Goal: Task Accomplishment & Management: Use online tool/utility

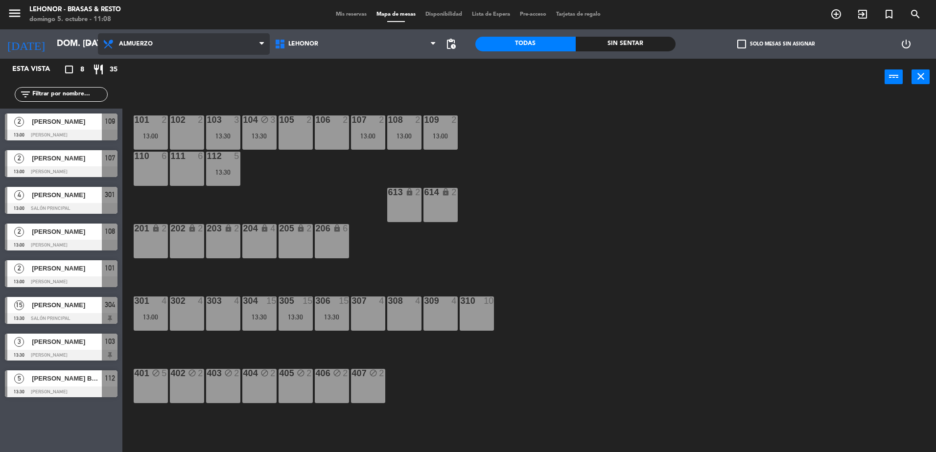
click at [138, 51] on span "Almuerzo" at bounding box center [184, 44] width 172 height 22
click at [139, 62] on ng-component "menu Lehonor - Brasas & [PERSON_NAME] 5. octubre - 11:08 Mis reservas Mapa de m…" at bounding box center [468, 227] width 936 height 455
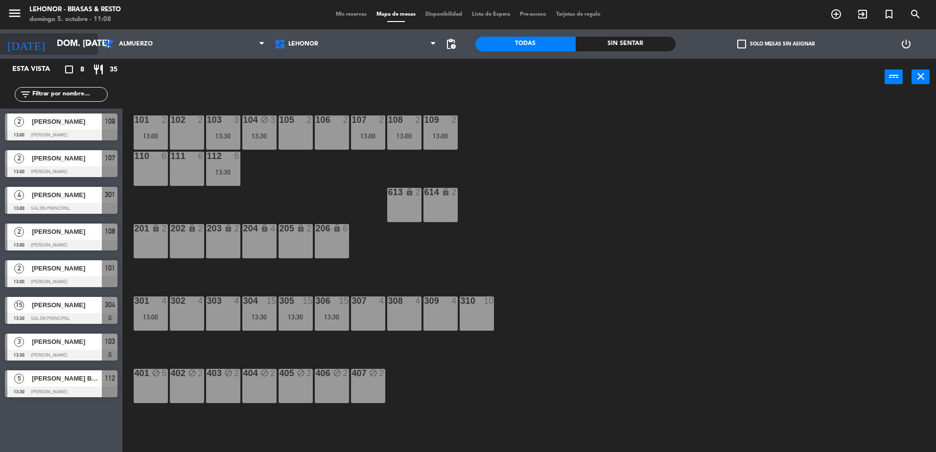
click at [68, 46] on input "dom. [DATE]" at bounding box center [109, 44] width 114 height 20
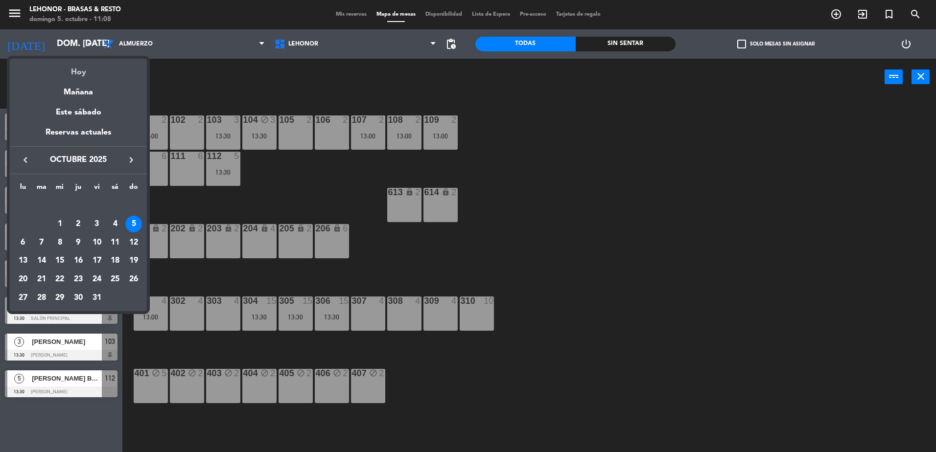
click at [82, 68] on div "Hoy" at bounding box center [78, 69] width 137 height 20
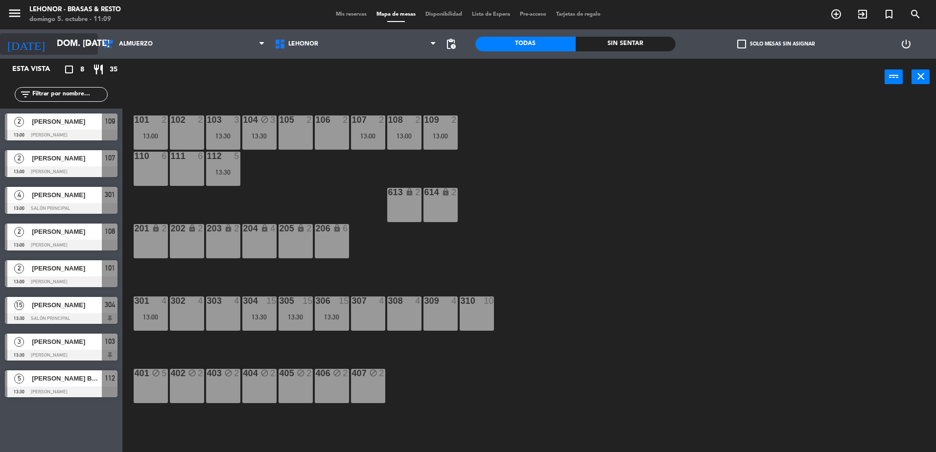
click at [52, 40] on input "dom. [DATE]" at bounding box center [109, 44] width 114 height 20
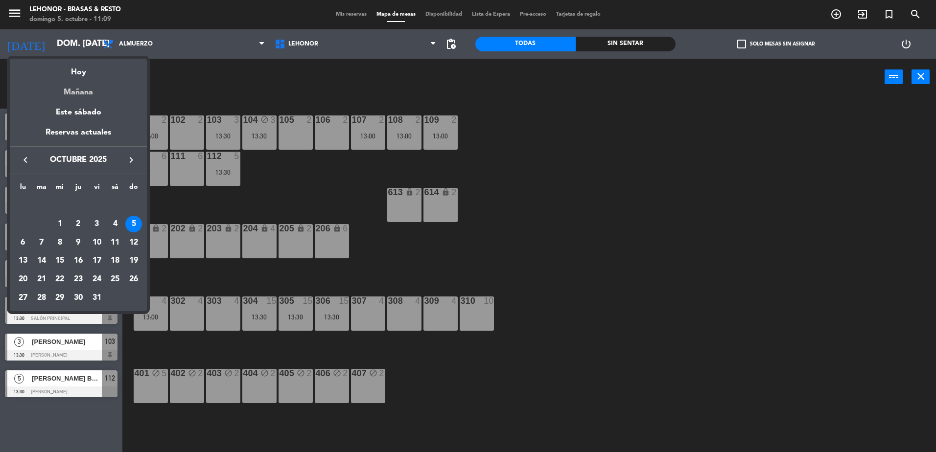
click at [86, 93] on div "Mañana" at bounding box center [78, 89] width 137 height 20
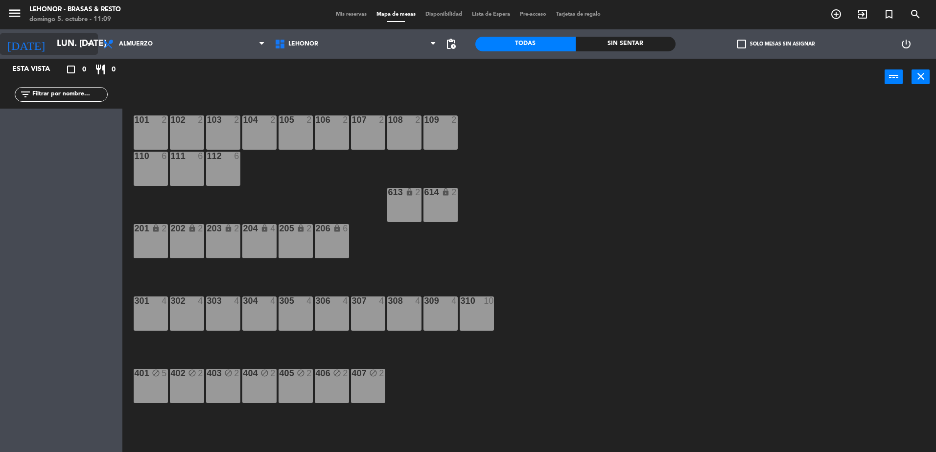
click at [83, 46] on input "lun. [DATE]" at bounding box center [109, 44] width 114 height 20
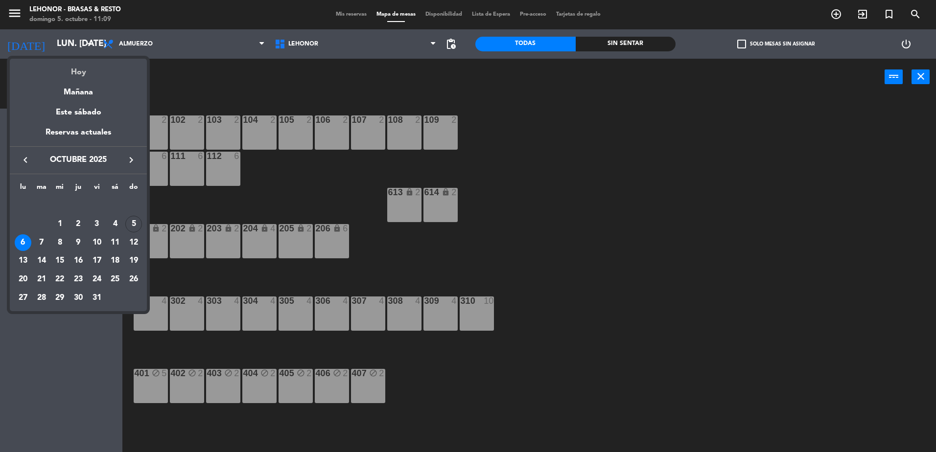
click at [76, 66] on div "Hoy" at bounding box center [78, 69] width 137 height 20
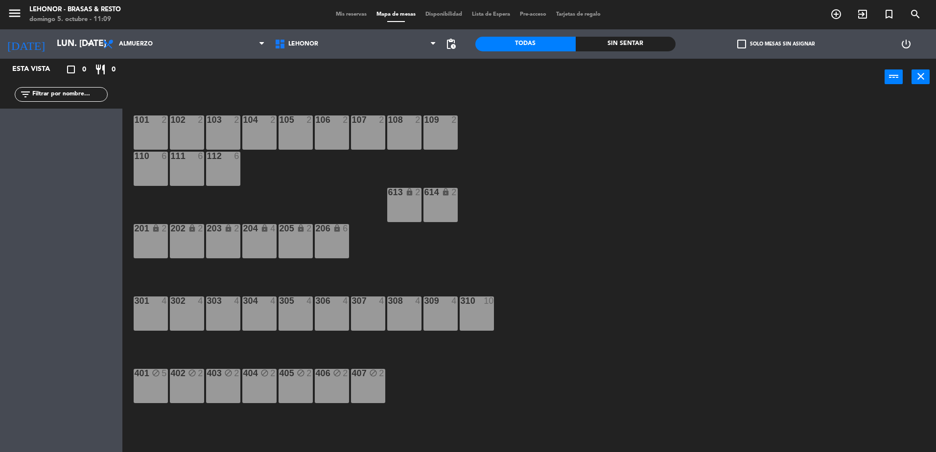
type input "dom. [DATE]"
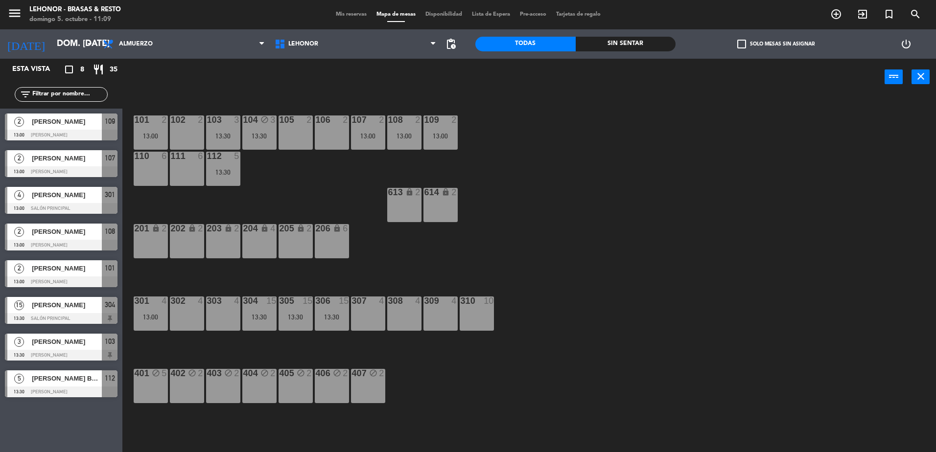
click at [34, 270] on span "[PERSON_NAME]" at bounding box center [67, 268] width 70 height 10
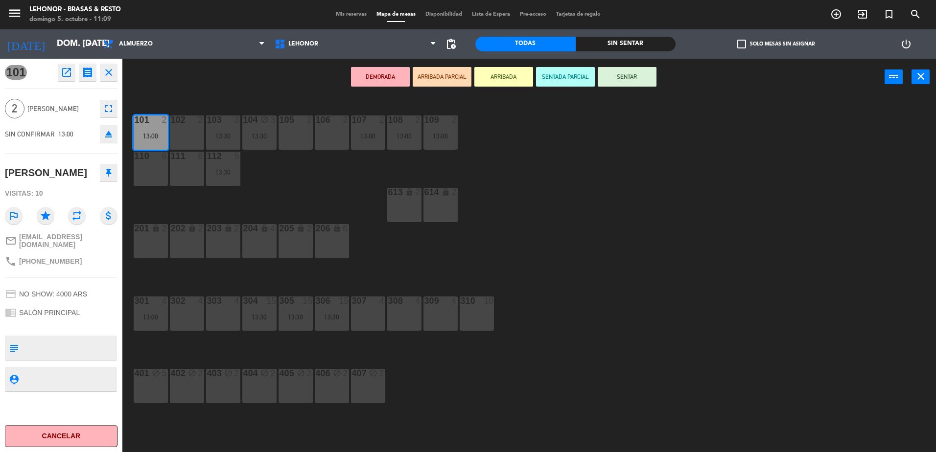
click at [546, 295] on div "101 2 13:00 102 2 103 3 13:30 104 block 3 13:30 105 2 106 2 107 2 13:00 108 2 1…" at bounding box center [534, 276] width 804 height 357
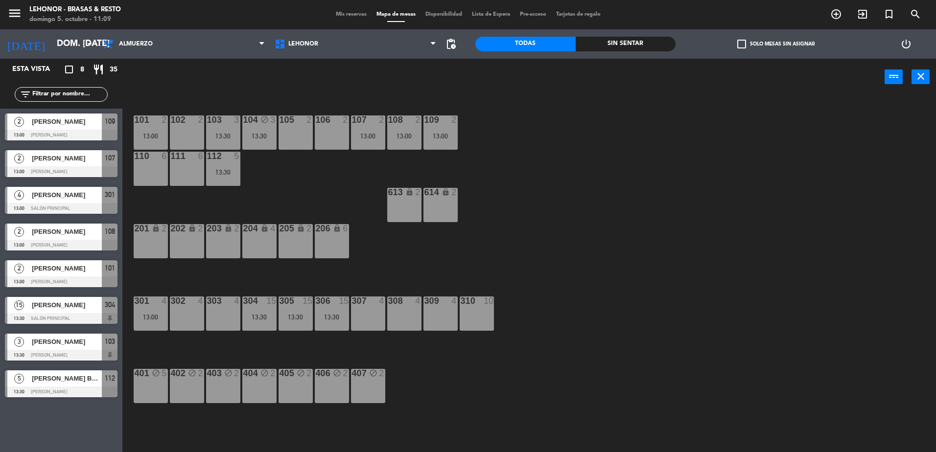
click at [61, 304] on span "[PERSON_NAME]" at bounding box center [67, 305] width 70 height 10
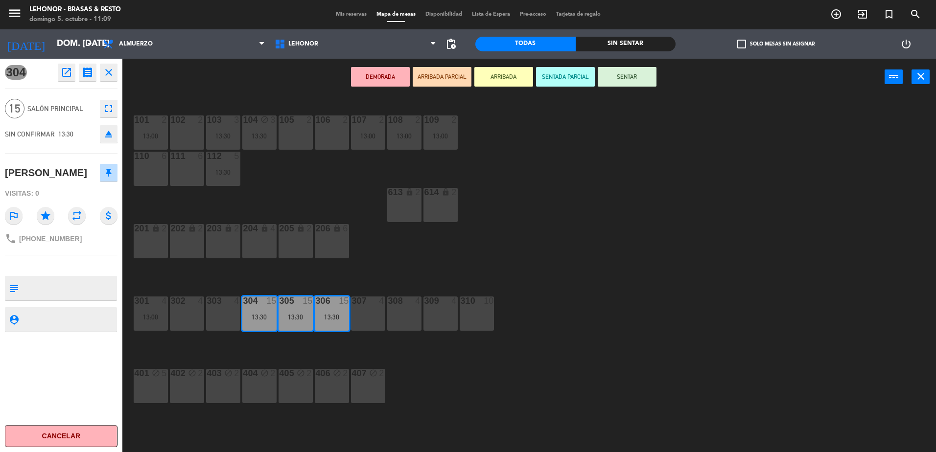
click at [636, 320] on div "101 2 13:00 102 2 103 3 13:30 104 block 3 13:30 105 2 106 2 107 2 13:00 108 2 1…" at bounding box center [534, 276] width 804 height 357
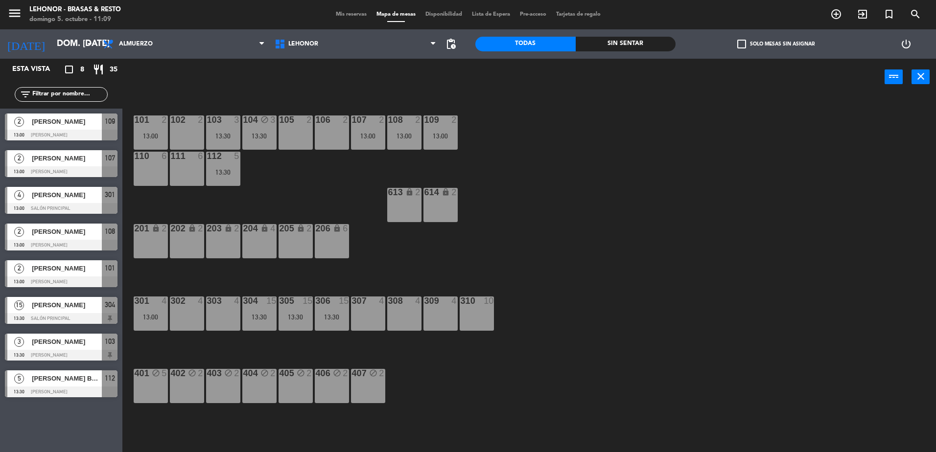
click at [59, 317] on div at bounding box center [61, 318] width 113 height 11
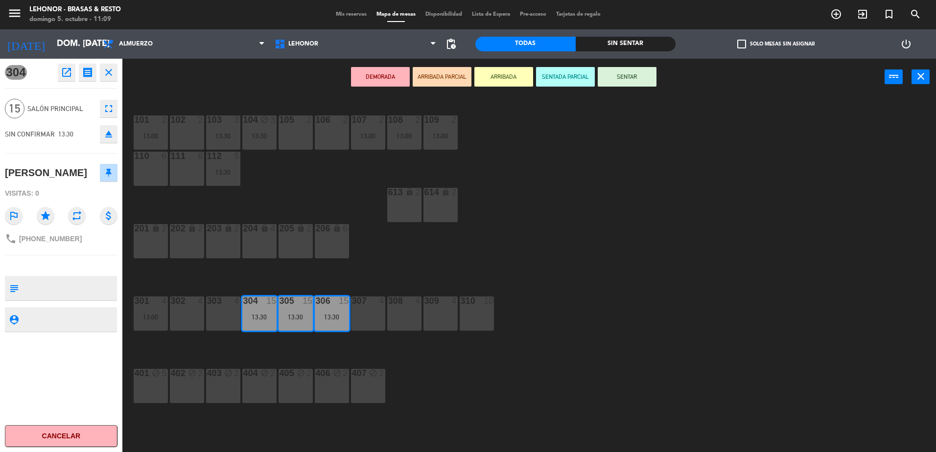
click at [650, 292] on div "101 2 13:00 102 2 103 3 13:30 104 block 3 13:30 105 2 106 2 107 2 13:00 108 2 1…" at bounding box center [534, 276] width 804 height 357
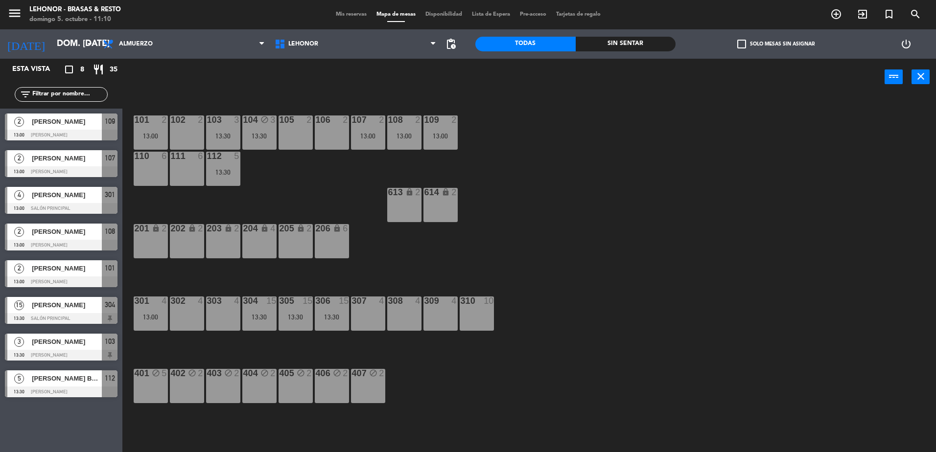
click at [142, 321] on div "301 4 13:00" at bounding box center [151, 314] width 34 height 34
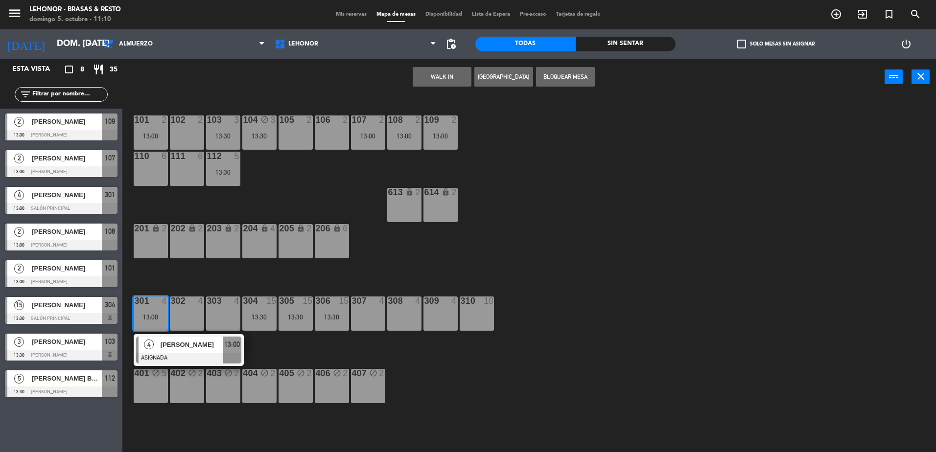
click at [216, 312] on div "303 4" at bounding box center [223, 314] width 34 height 34
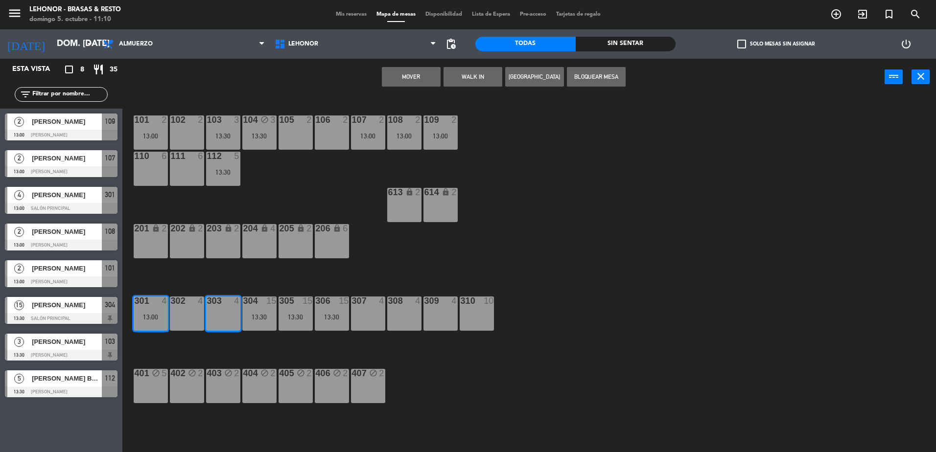
click at [429, 77] on button "Mover" at bounding box center [411, 77] width 59 height 20
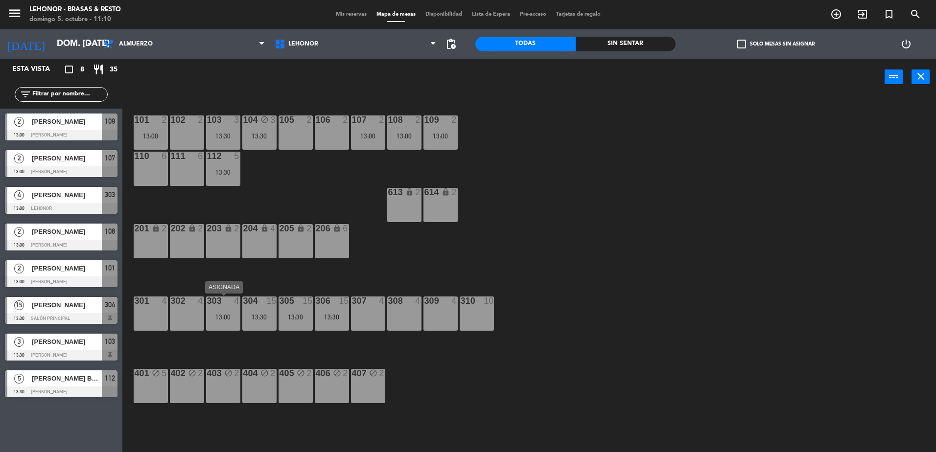
click at [227, 320] on div "13:00" at bounding box center [223, 317] width 34 height 7
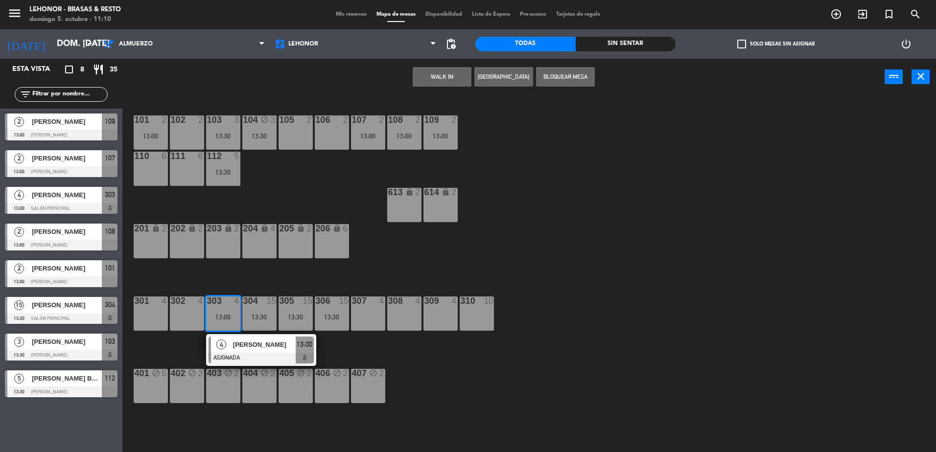
click at [170, 308] on div "302 4" at bounding box center [187, 314] width 34 height 34
click at [401, 86] on button "Mover" at bounding box center [411, 77] width 59 height 20
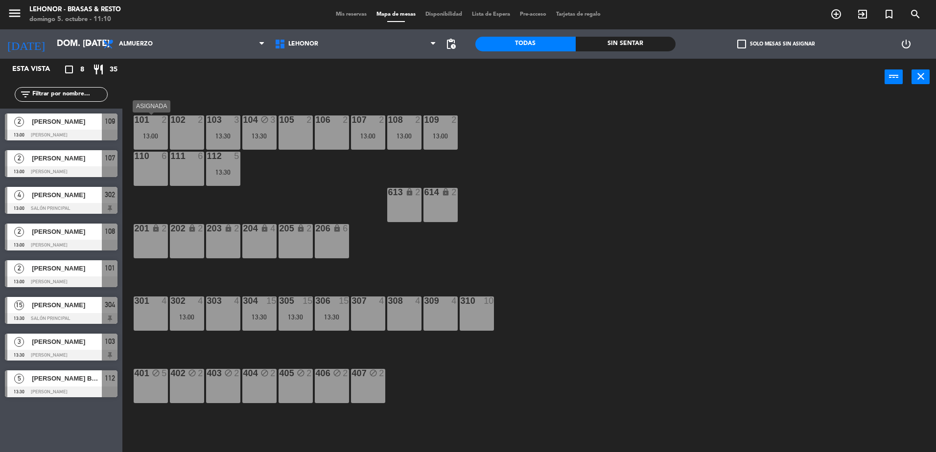
click at [146, 128] on div "101 2 13:00" at bounding box center [151, 132] width 34 height 34
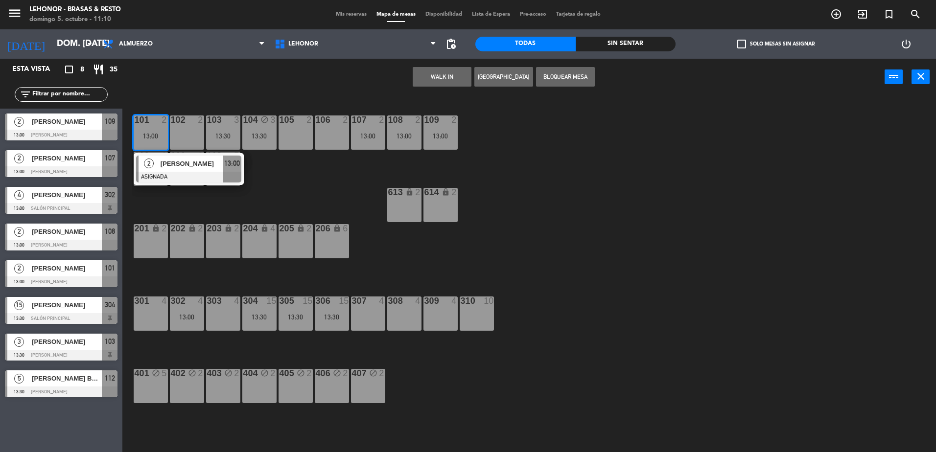
click at [321, 132] on div "106 2" at bounding box center [332, 132] width 34 height 34
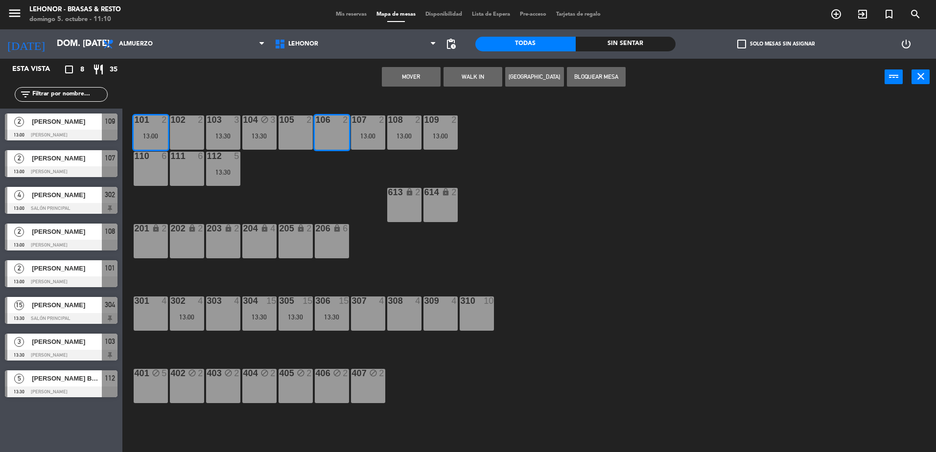
click at [286, 126] on div "105 2" at bounding box center [295, 132] width 34 height 34
click at [672, 210] on div "101 2 13:00 102 2 103 3 13:30 104 block 3 13:30 105 2 106 2 107 2 13:00 108 2 1…" at bounding box center [534, 276] width 804 height 357
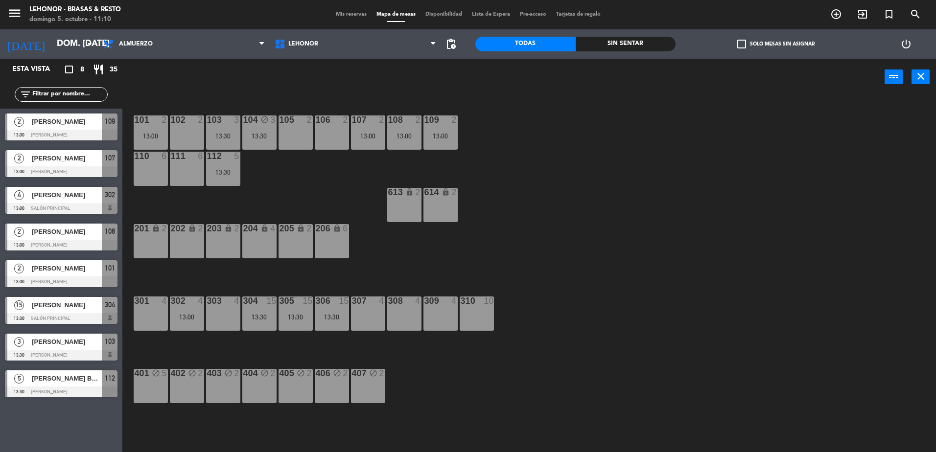
click at [156, 129] on div "101 2 13:00" at bounding box center [151, 132] width 34 height 34
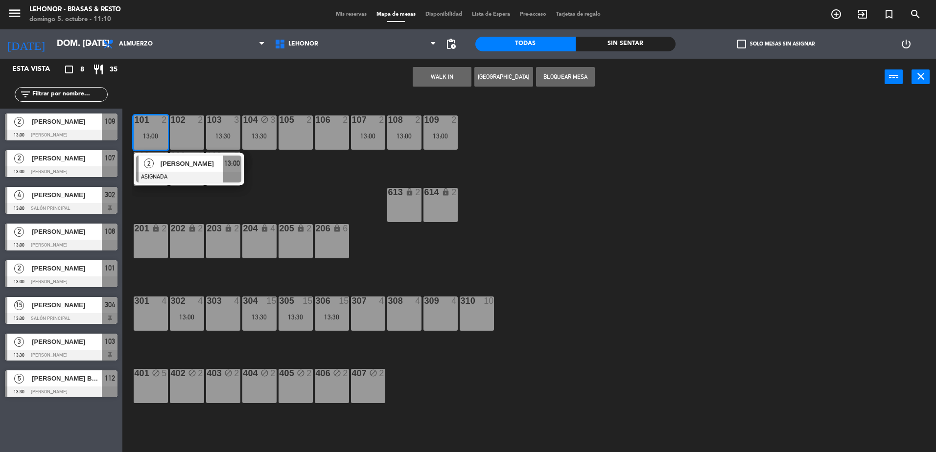
click at [304, 131] on div "105 2" at bounding box center [295, 132] width 34 height 34
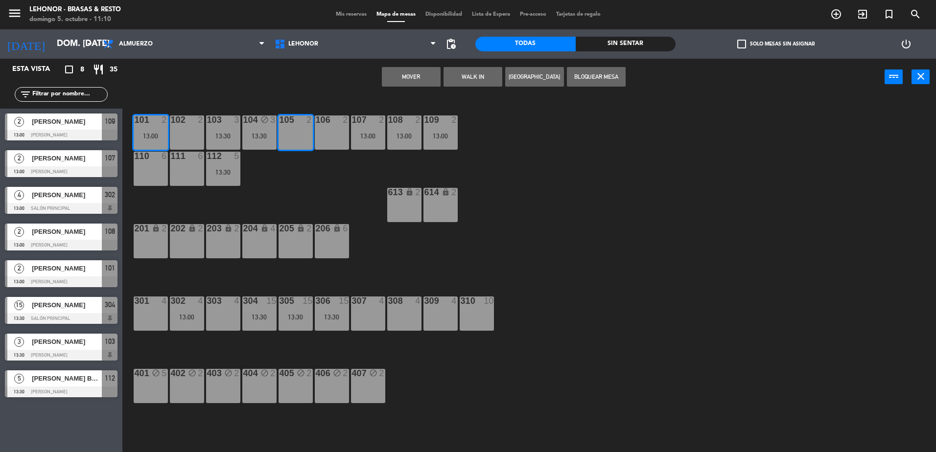
click at [410, 75] on button "Mover" at bounding box center [411, 77] width 59 height 20
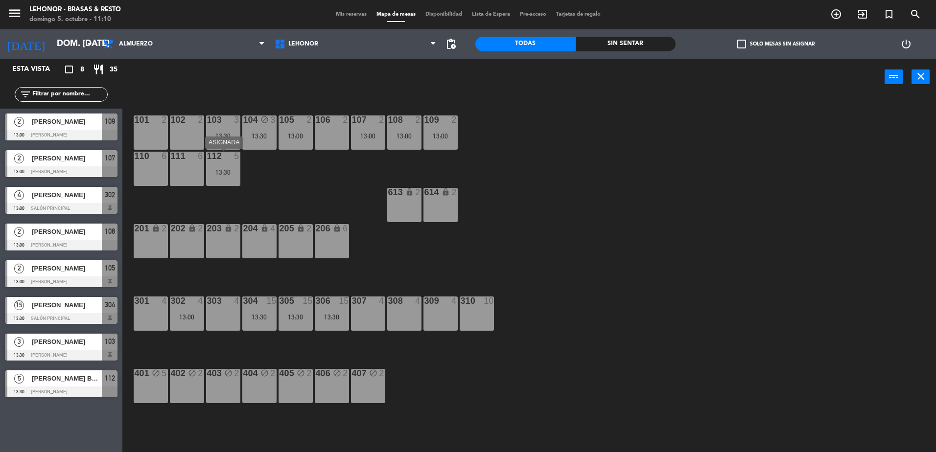
click at [219, 181] on div "112 5 13:30" at bounding box center [223, 169] width 34 height 34
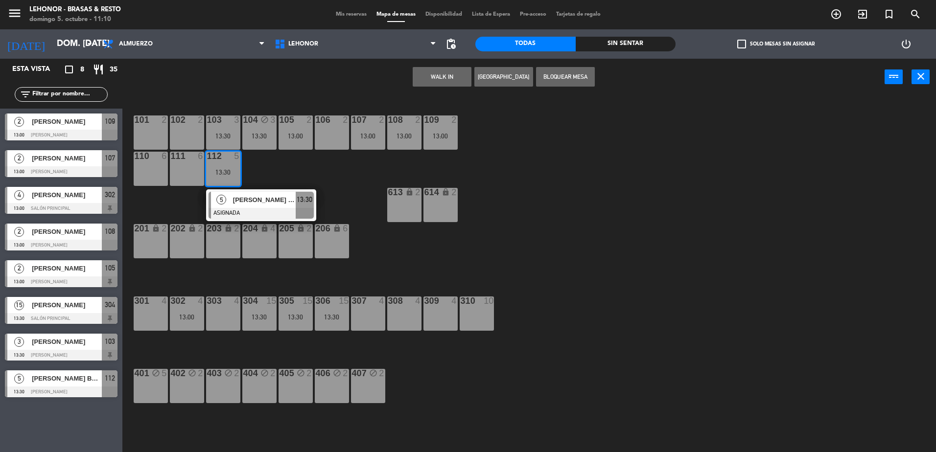
click at [192, 174] on div "111 6" at bounding box center [187, 169] width 34 height 34
click at [419, 80] on button "Mover" at bounding box center [411, 77] width 59 height 20
